Goal: Find specific page/section: Find specific page/section

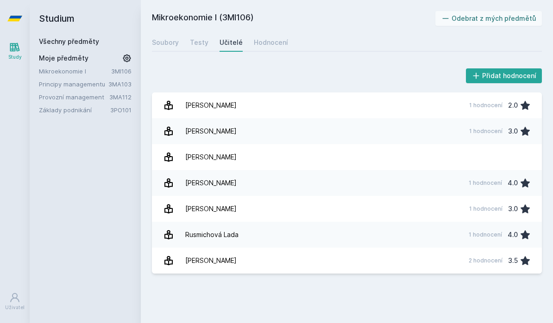
click at [75, 41] on link "Všechny předměty" at bounding box center [69, 41] width 60 height 8
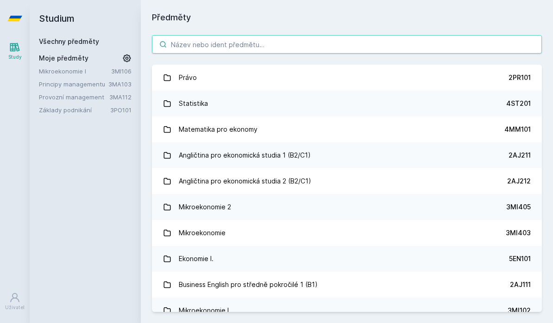
click at [445, 42] on input "search" at bounding box center [347, 44] width 390 height 19
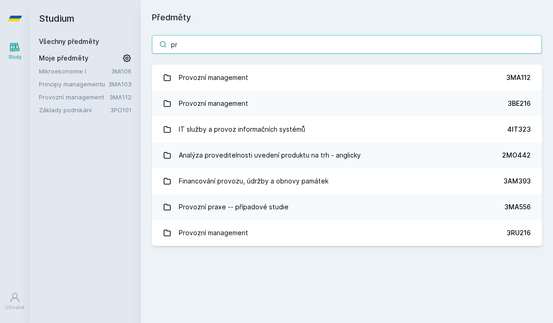
type input "p"
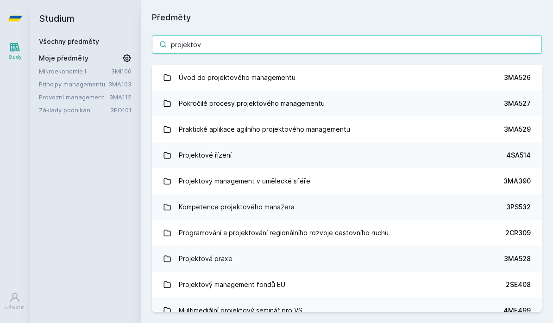
type input "projektový"
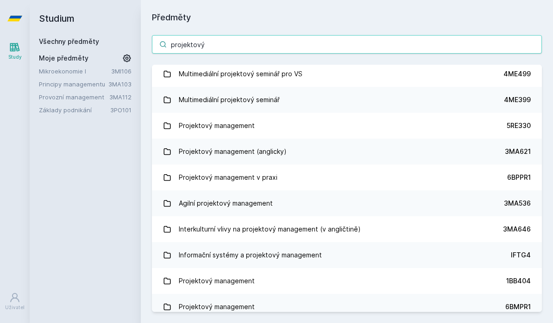
scroll to position [54, 0]
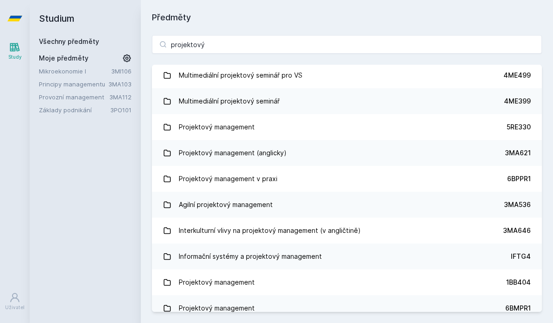
click at [236, 128] on div "Projektový management" at bounding box center [217, 127] width 76 height 19
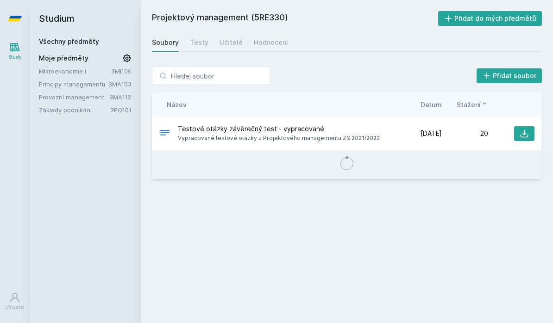
click at [200, 45] on div "Testy" at bounding box center [199, 42] width 19 height 9
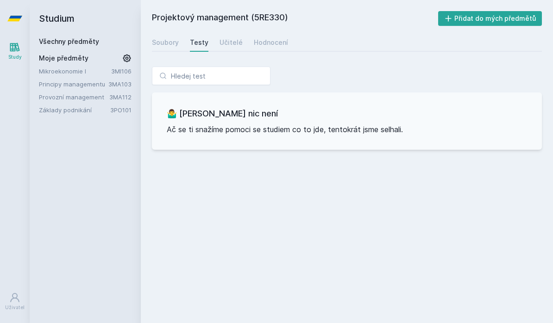
click at [219, 40] on div "Učitelé" at bounding box center [230, 42] width 23 height 9
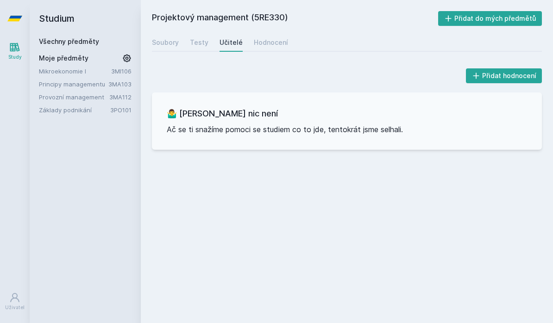
click at [229, 46] on div "Učitelé" at bounding box center [230, 42] width 23 height 9
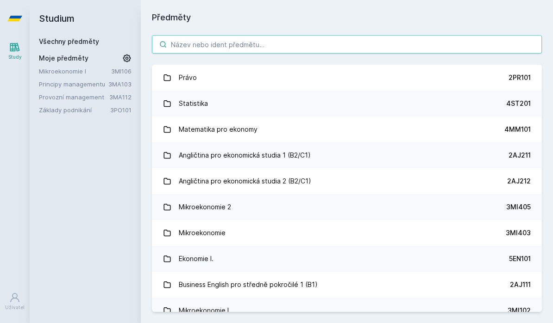
click at [356, 46] on input "search" at bounding box center [347, 44] width 390 height 19
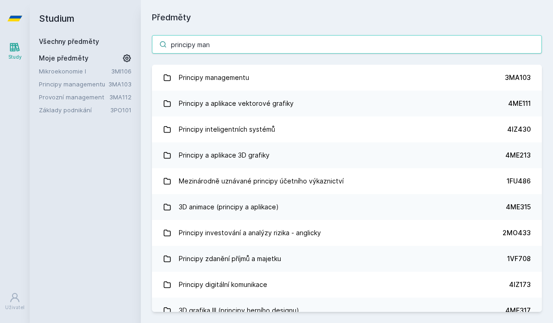
type input "principy mana"
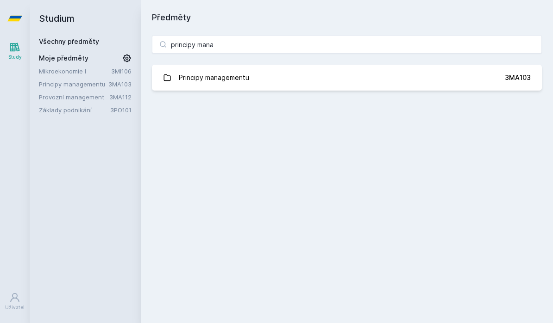
click at [315, 72] on link "Principy managementu 3MA103" at bounding box center [347, 78] width 390 height 26
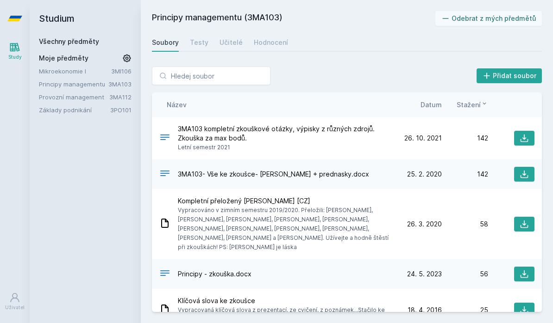
click at [224, 50] on link "Učitelé" at bounding box center [230, 42] width 23 height 19
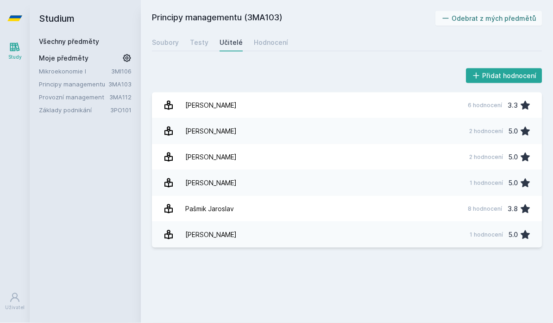
scroll to position [0, 0]
